Goal: Find specific page/section: Find specific page/section

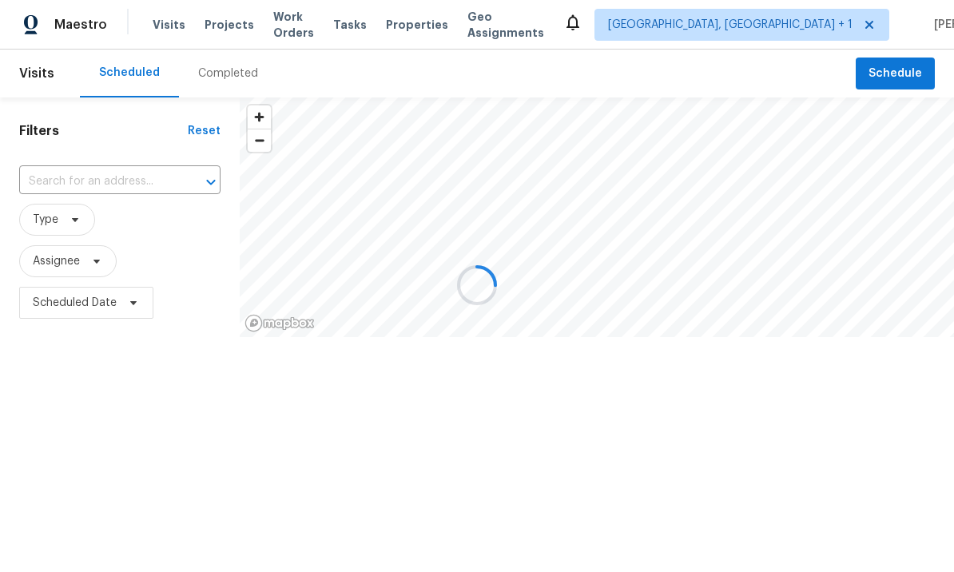
scroll to position [1, 0]
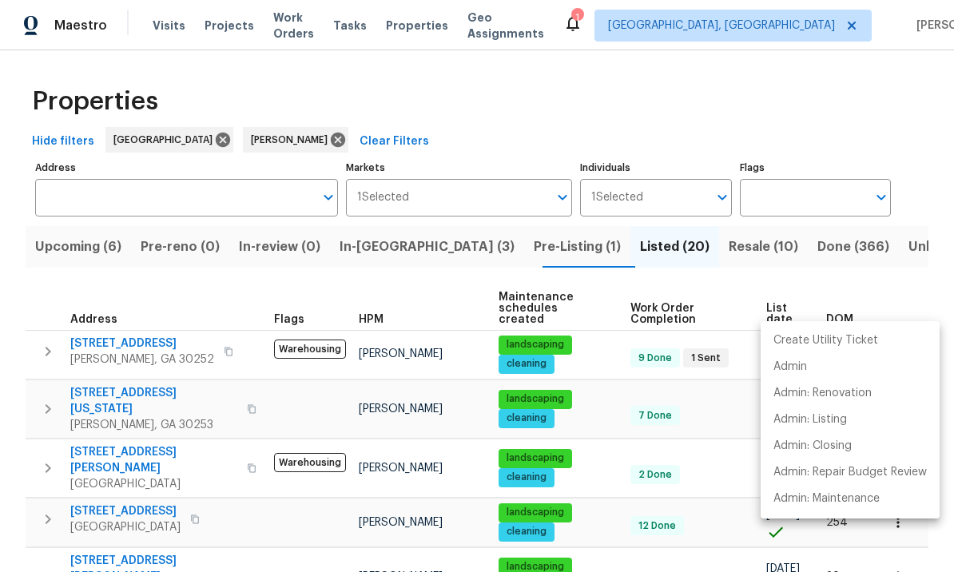
scroll to position [41, 0]
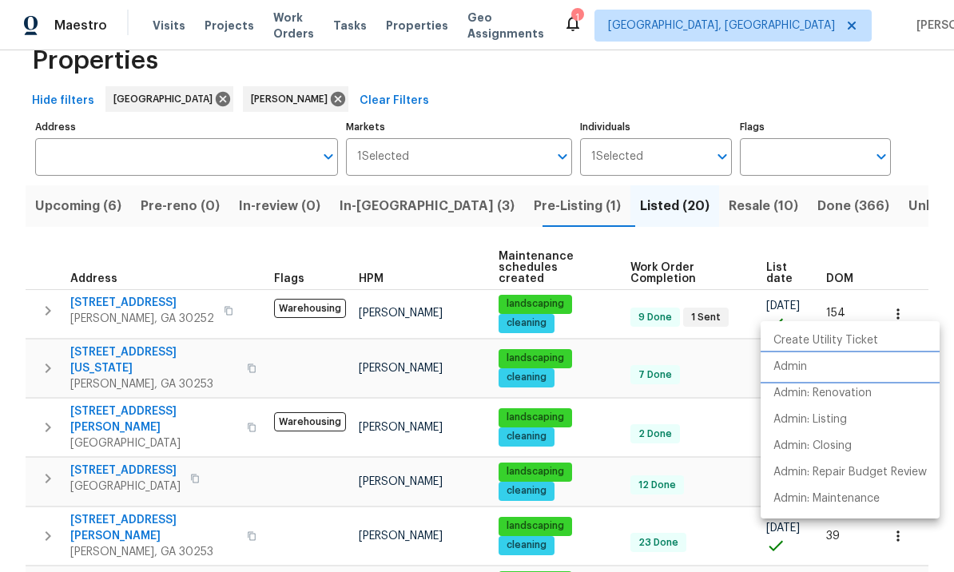
click at [823, 369] on li "Admin" at bounding box center [850, 367] width 179 height 26
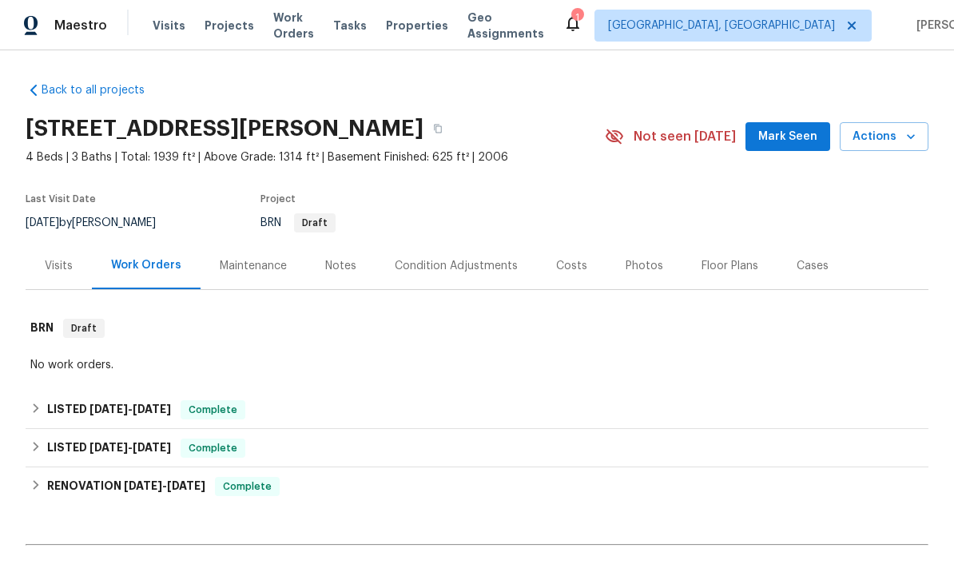
click at [635, 268] on div "Photos" at bounding box center [645, 266] width 38 height 16
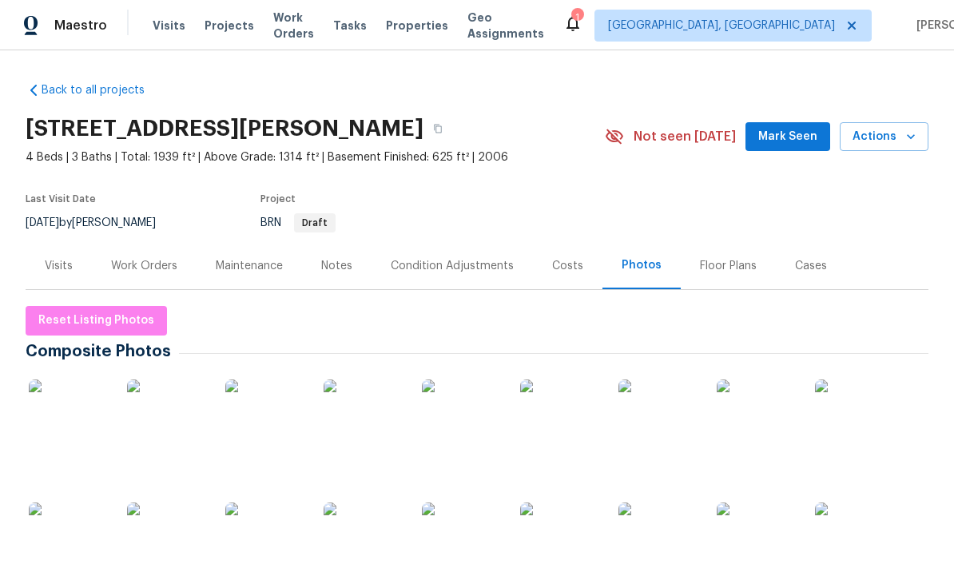
click at [455, 434] on img at bounding box center [462, 420] width 80 height 80
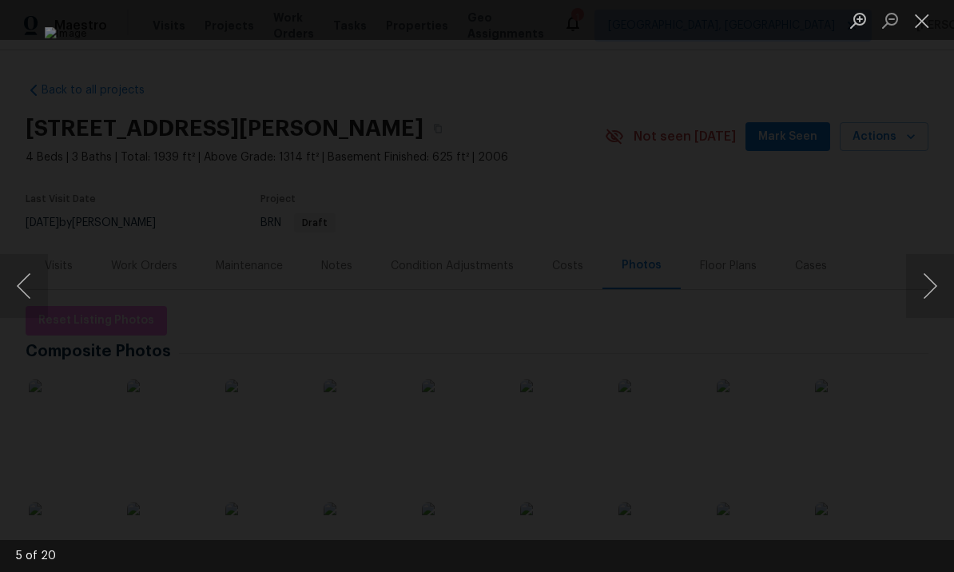
click at [924, 289] on button "Next image" at bounding box center [930, 286] width 48 height 64
click at [918, 286] on button "Next image" at bounding box center [930, 286] width 48 height 64
click at [923, 281] on button "Next image" at bounding box center [930, 286] width 48 height 64
click at [925, 277] on button "Next image" at bounding box center [930, 286] width 48 height 64
click at [923, 279] on button "Next image" at bounding box center [930, 286] width 48 height 64
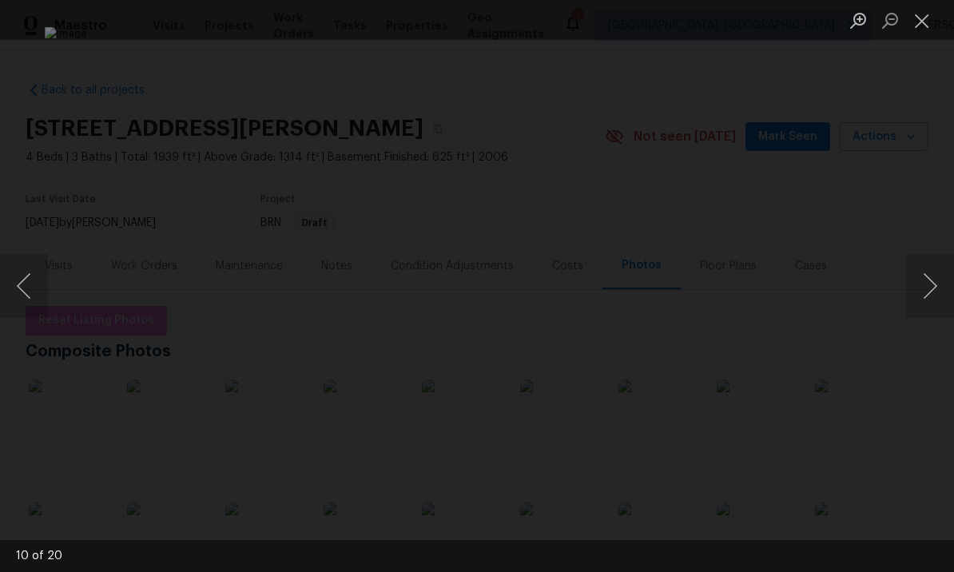
click at [919, 282] on button "Next image" at bounding box center [930, 286] width 48 height 64
click at [34, 288] on button "Previous image" at bounding box center [24, 286] width 48 height 64
click at [931, 284] on button "Next image" at bounding box center [930, 286] width 48 height 64
click at [923, 285] on button "Next image" at bounding box center [930, 286] width 48 height 64
click at [926, 288] on button "Next image" at bounding box center [930, 286] width 48 height 64
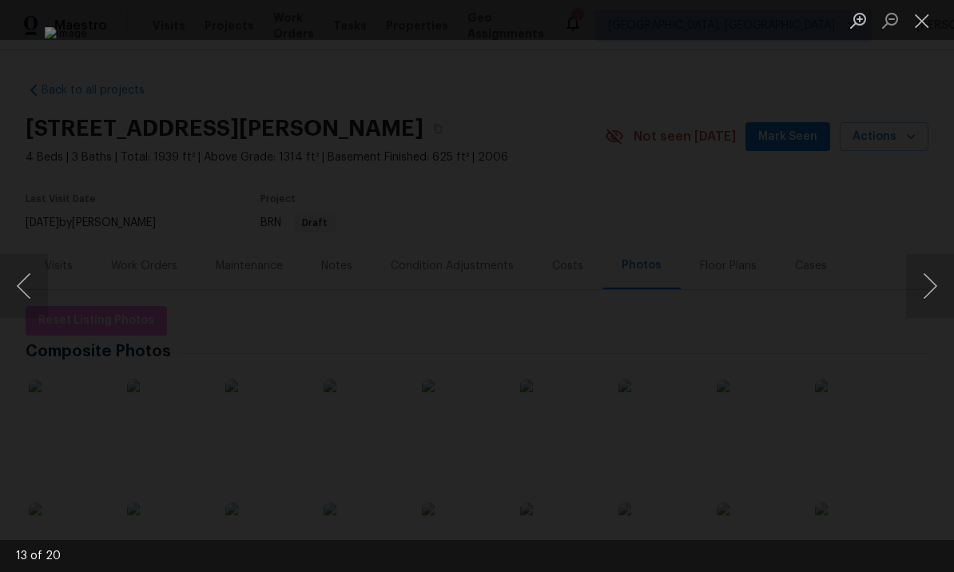
click at [926, 287] on button "Next image" at bounding box center [930, 286] width 48 height 64
click at [929, 287] on button "Next image" at bounding box center [930, 286] width 48 height 64
click at [929, 280] on button "Next image" at bounding box center [930, 286] width 48 height 64
click at [927, 281] on button "Next image" at bounding box center [930, 286] width 48 height 64
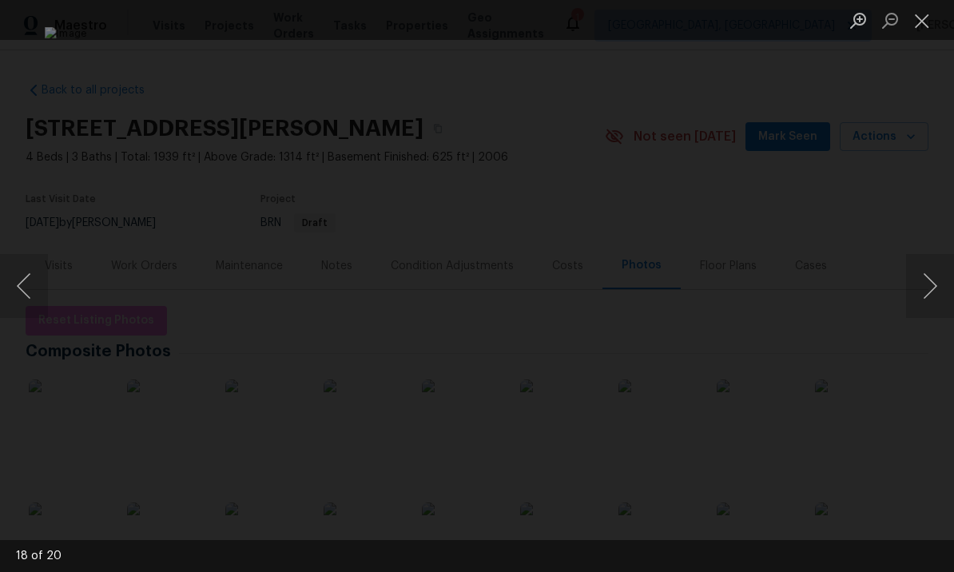
click at [928, 276] on button "Next image" at bounding box center [930, 286] width 48 height 64
click at [916, 290] on button "Next image" at bounding box center [930, 286] width 48 height 64
click at [913, 289] on button "Next image" at bounding box center [930, 286] width 48 height 64
click at [921, 276] on button "Next image" at bounding box center [930, 286] width 48 height 64
click at [921, 281] on button "Next image" at bounding box center [930, 286] width 48 height 64
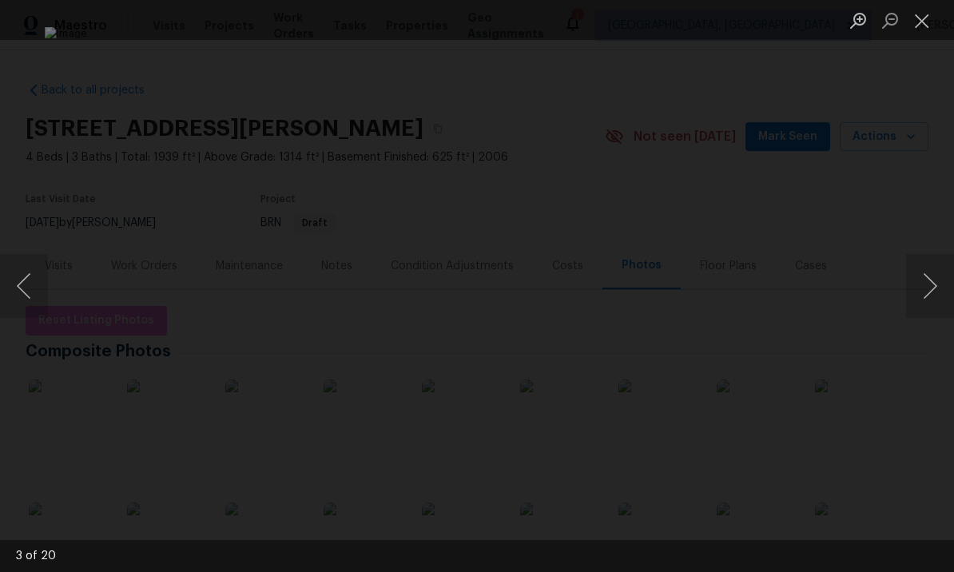
click at [921, 282] on button "Next image" at bounding box center [930, 286] width 48 height 64
click at [924, 276] on button "Next image" at bounding box center [930, 286] width 48 height 64
